Goal: Task Accomplishment & Management: Manage account settings

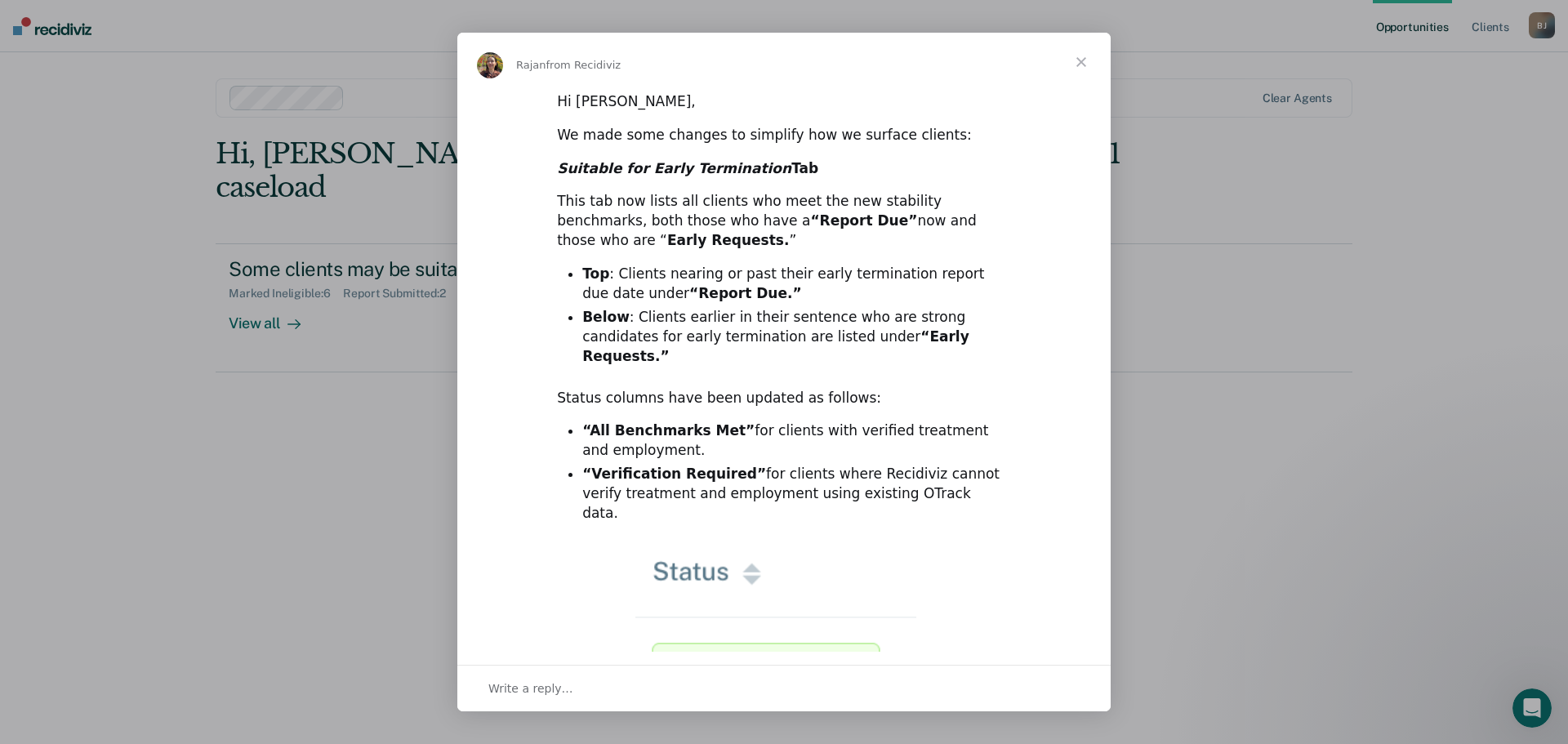
click at [1081, 62] on span "Close" at bounding box center [1081, 61] width 59 height 59
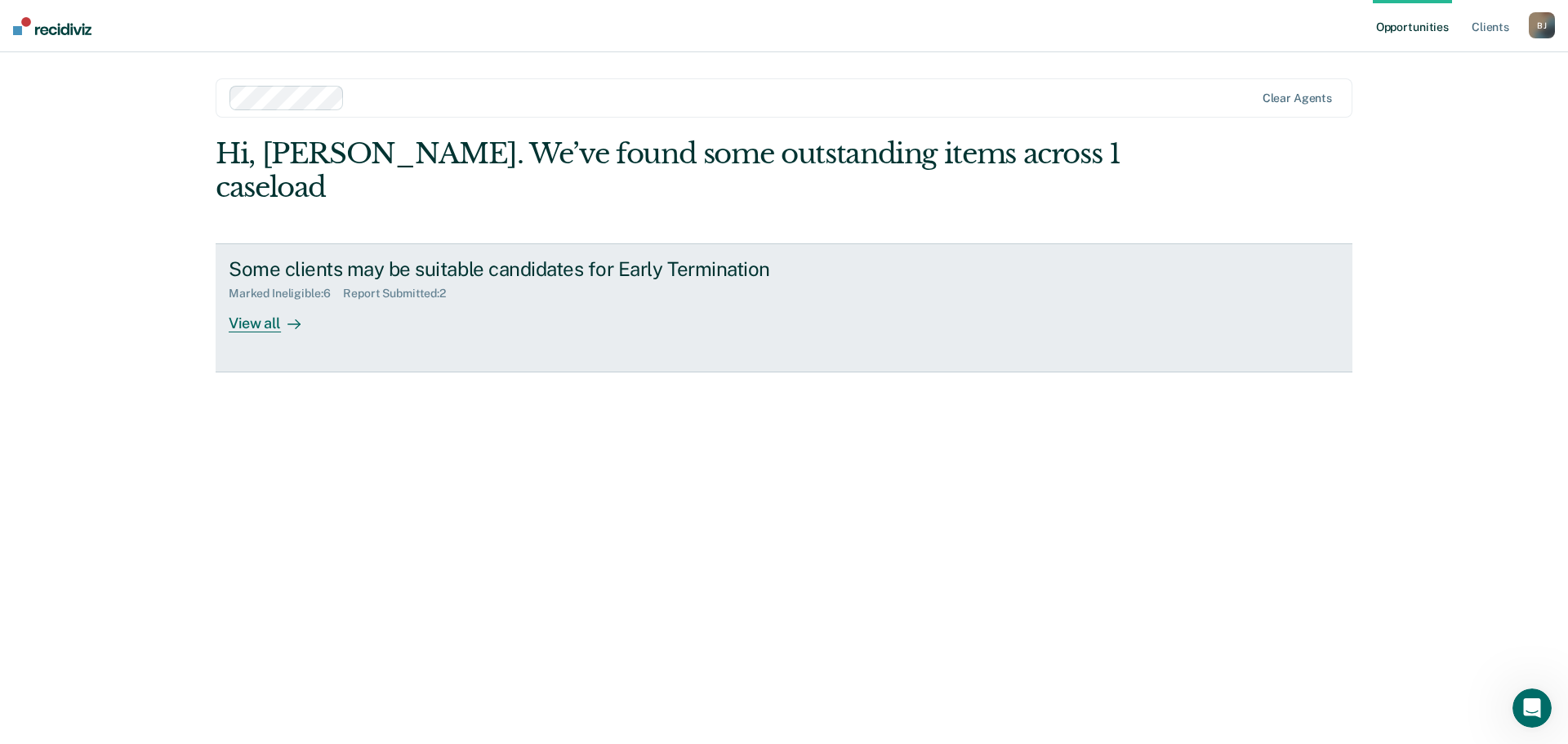
click at [251, 301] on div "View all" at bounding box center [274, 316] width 91 height 32
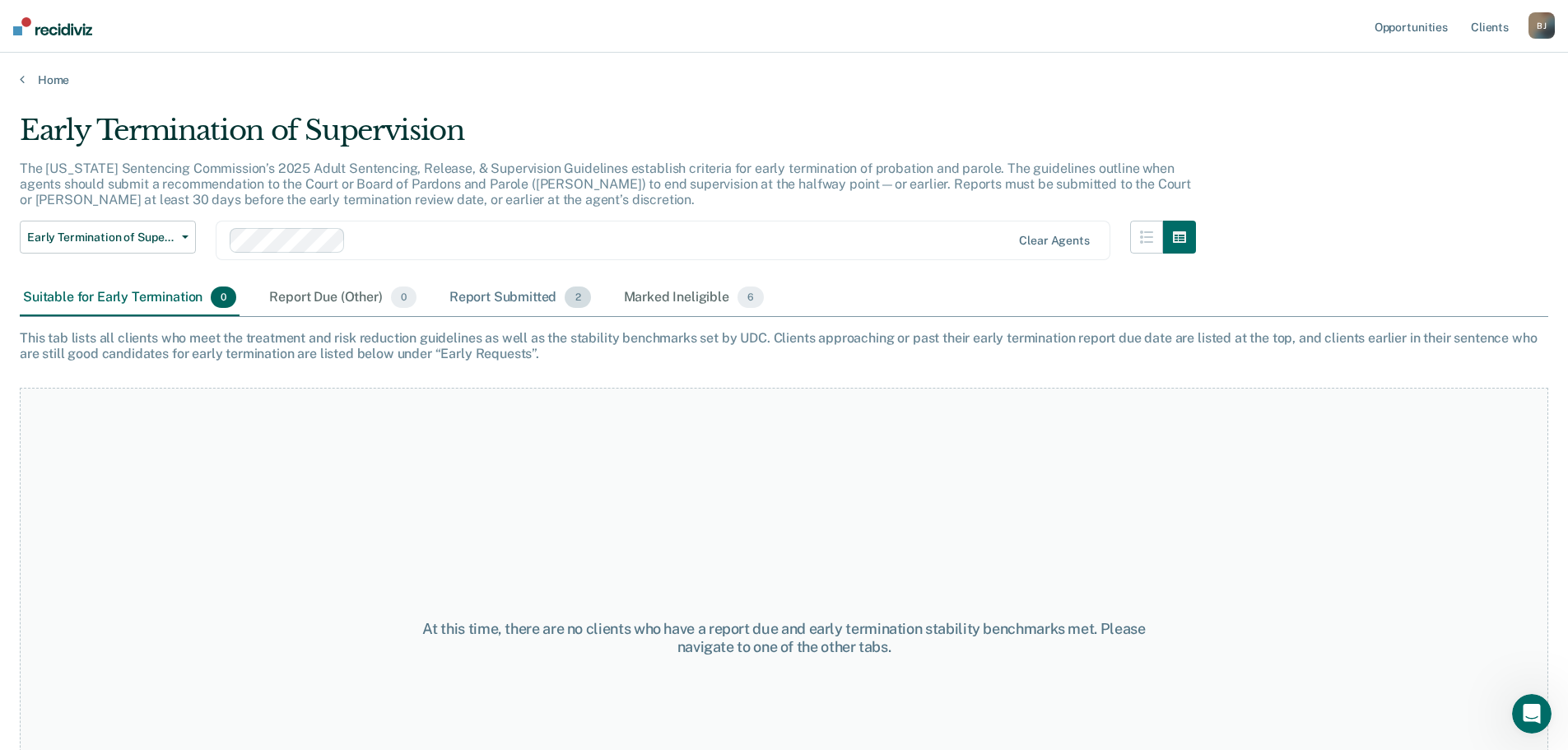
click at [505, 296] on div "Report Submitted 2" at bounding box center [520, 298] width 149 height 36
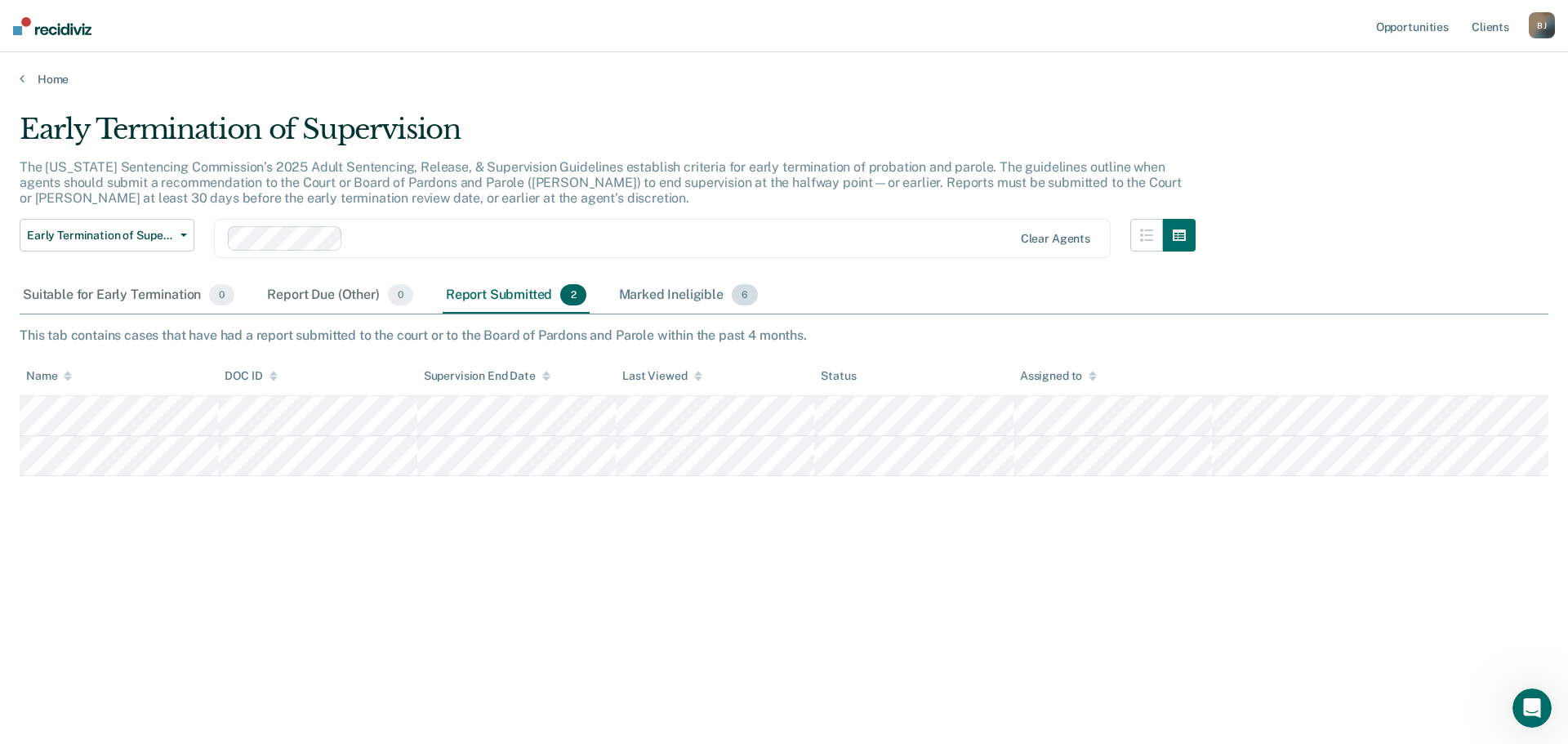
click at [667, 293] on div "Marked Ineligible 6" at bounding box center [689, 296] width 147 height 36
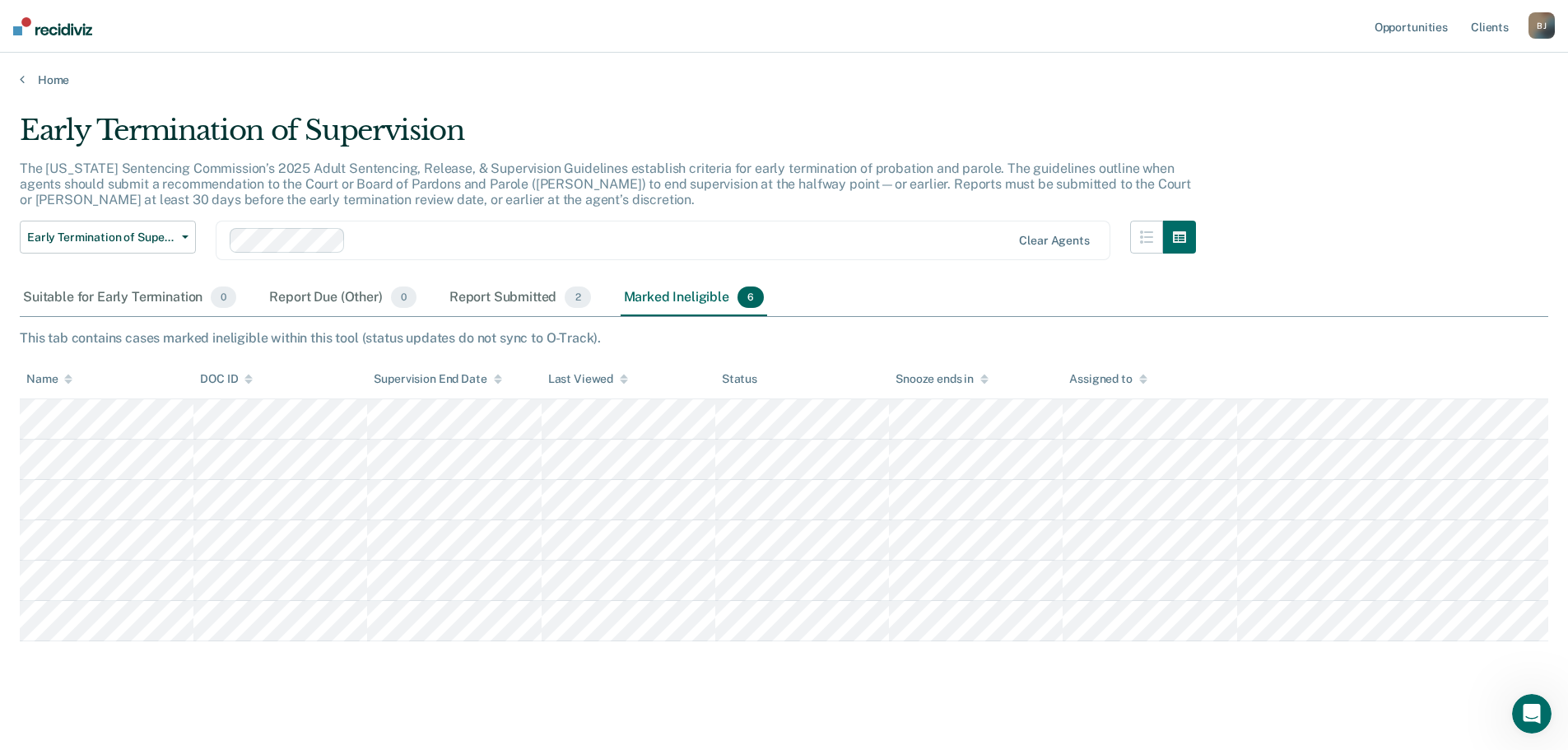
click at [1541, 24] on div "B J" at bounding box center [1541, 25] width 27 height 27
click at [1455, 102] on link "Log Out" at bounding box center [1475, 108] width 132 height 14
